Goal: Information Seeking & Learning: Learn about a topic

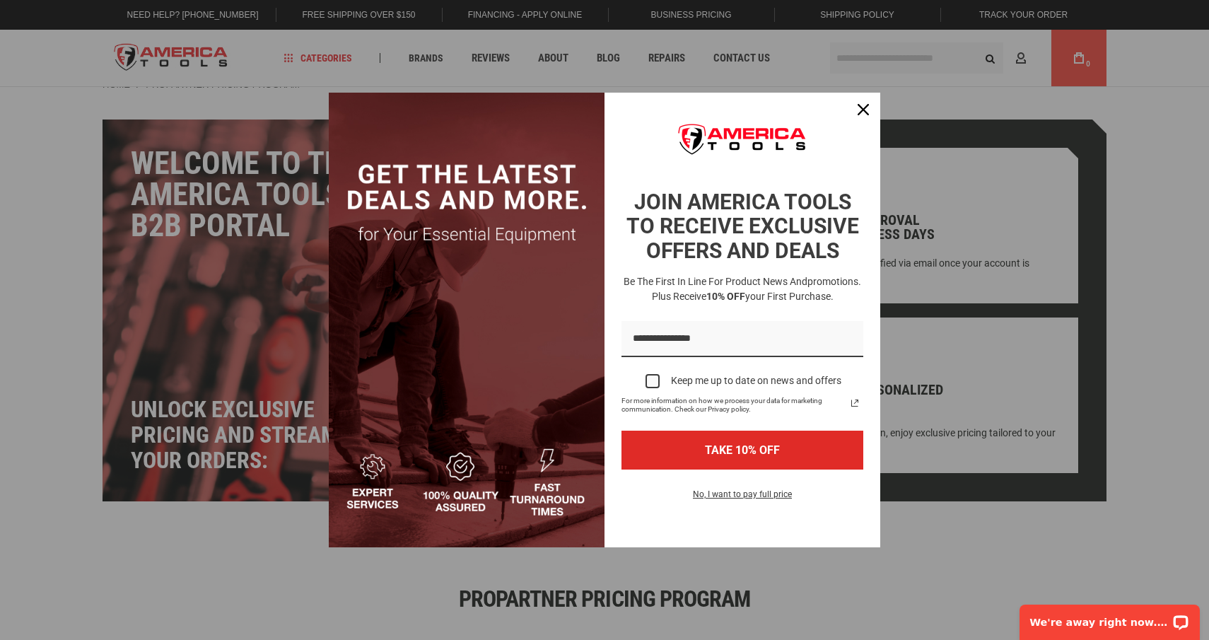
scroll to position [21, 0]
click at [854, 106] on div "Close" at bounding box center [863, 109] width 23 height 23
